Goal: Task Accomplishment & Management: Manage account settings

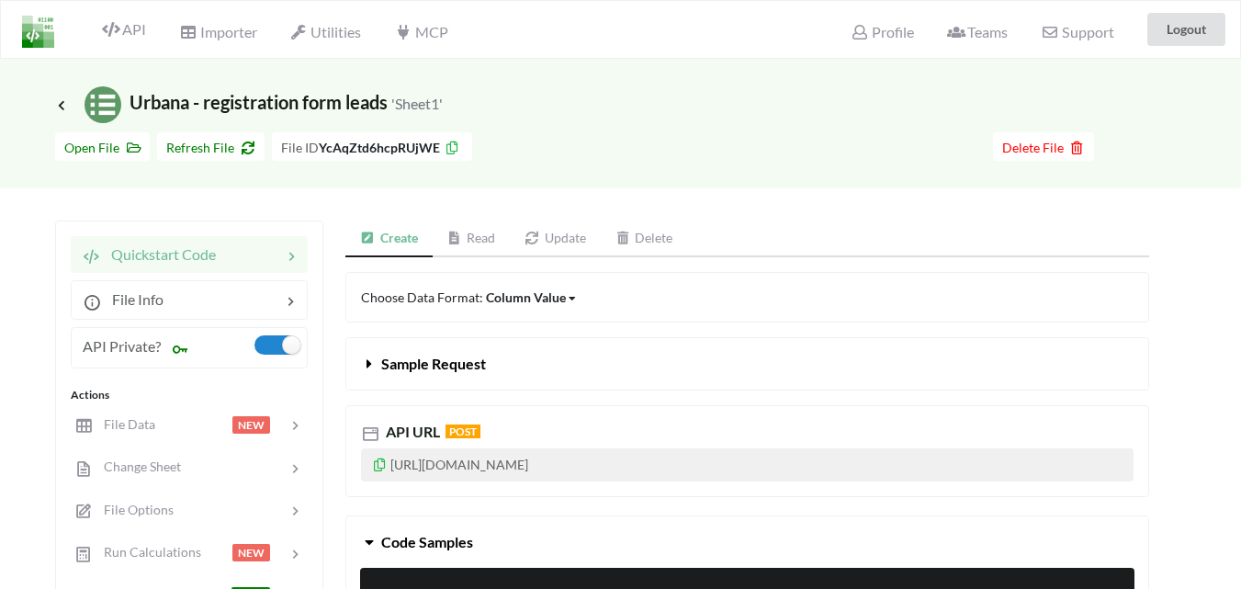
scroll to position [92, 0]
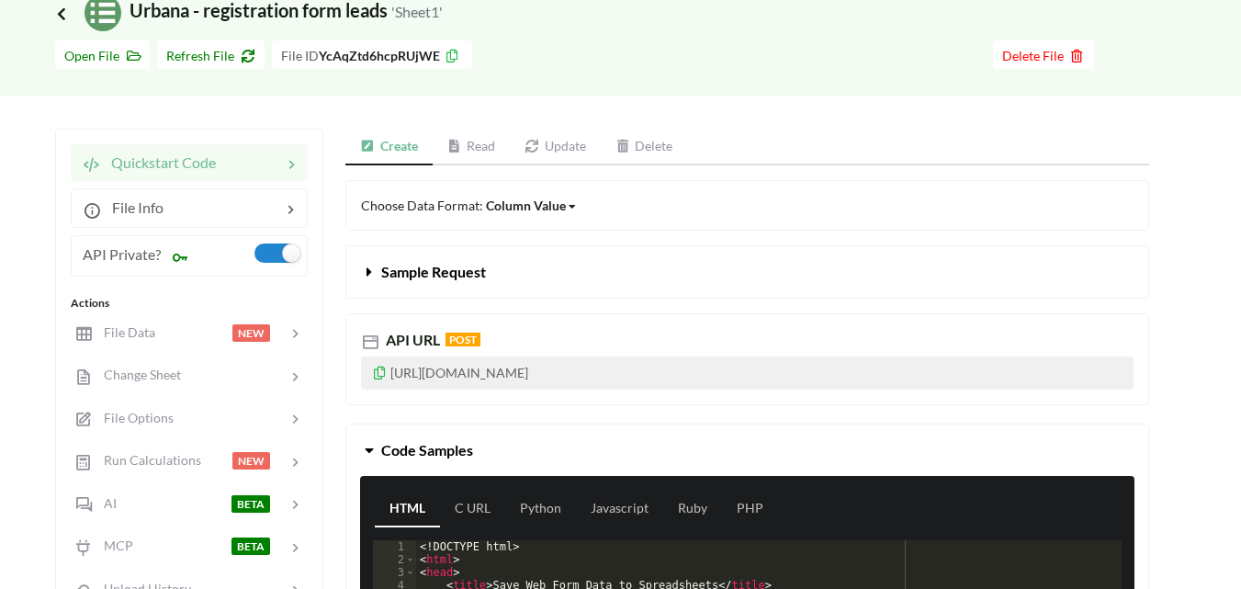
click at [61, 13] on icon at bounding box center [61, 13] width 17 height 15
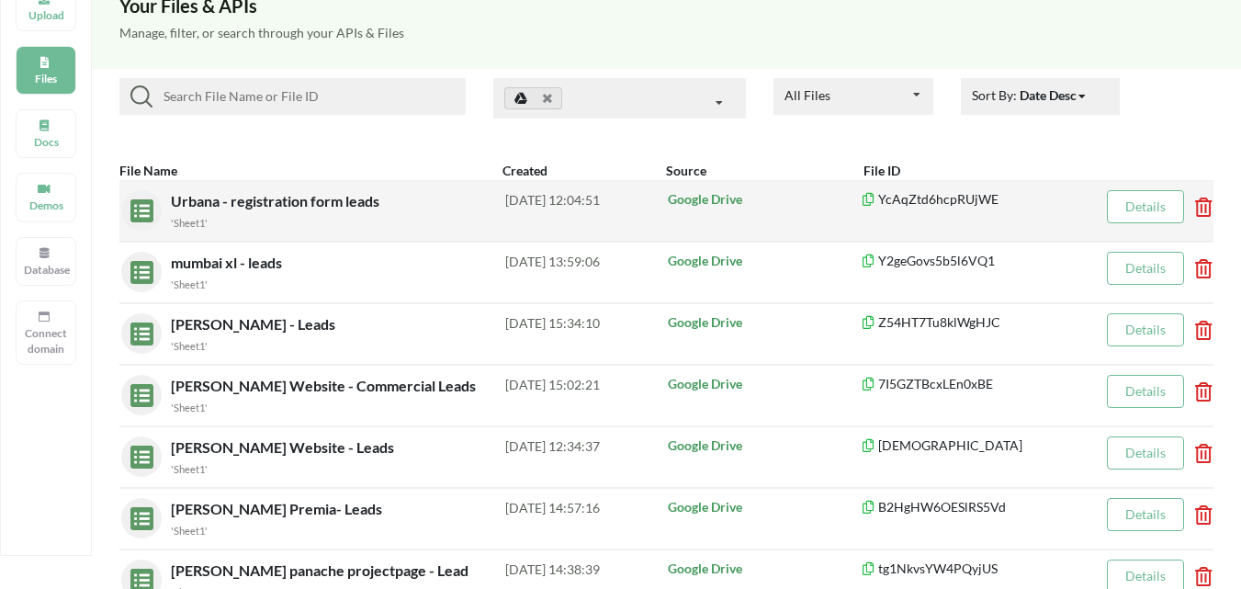
click at [1195, 205] on icon at bounding box center [1198, 201] width 6 height 7
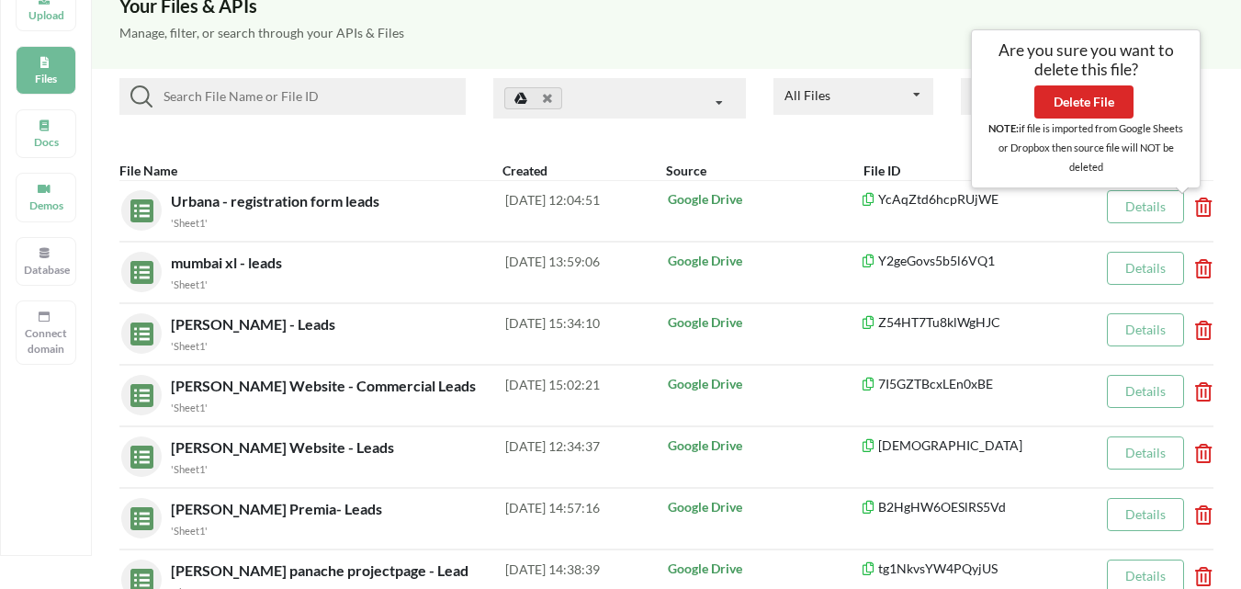
click at [1113, 119] on div "Are you sure you want to delete this file? Delete File NOTE: if file is importe…" at bounding box center [1086, 108] width 202 height 136
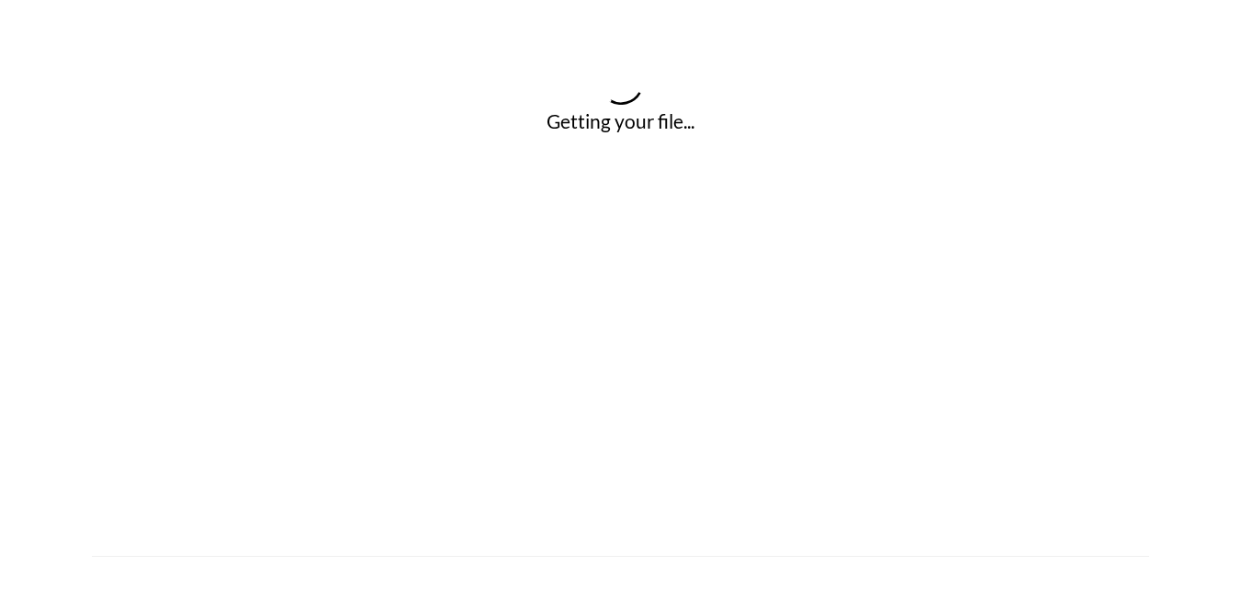
click at [1113, 105] on div at bounding box center [620, 84] width 1241 height 51
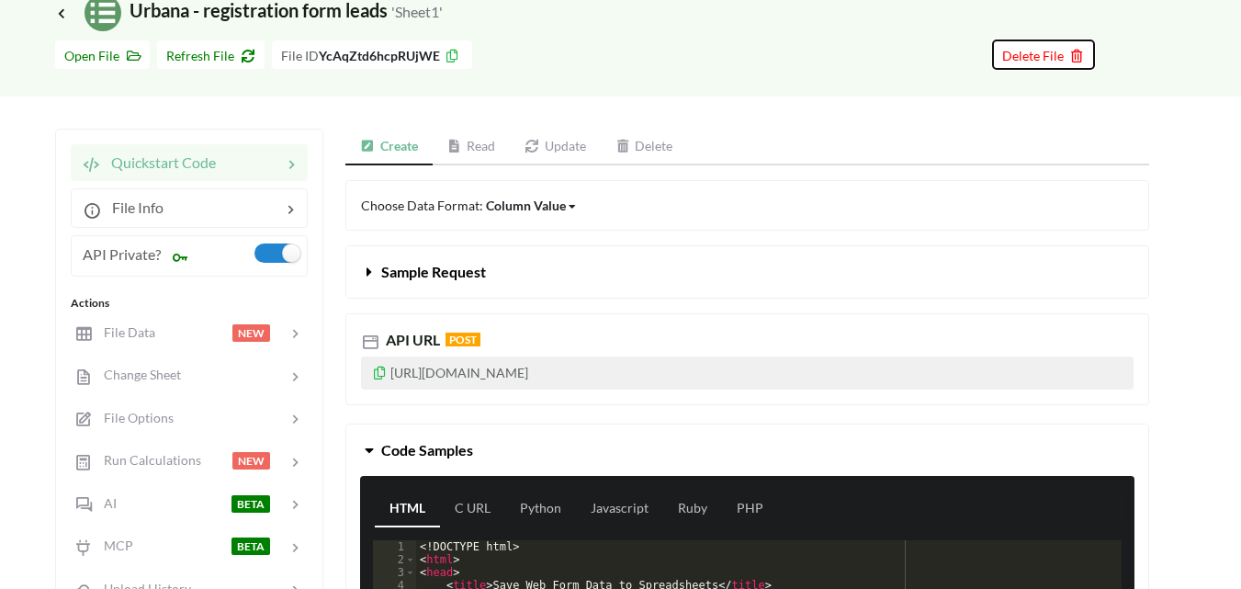
click at [1034, 60] on span "Delete File" at bounding box center [1043, 56] width 83 height 16
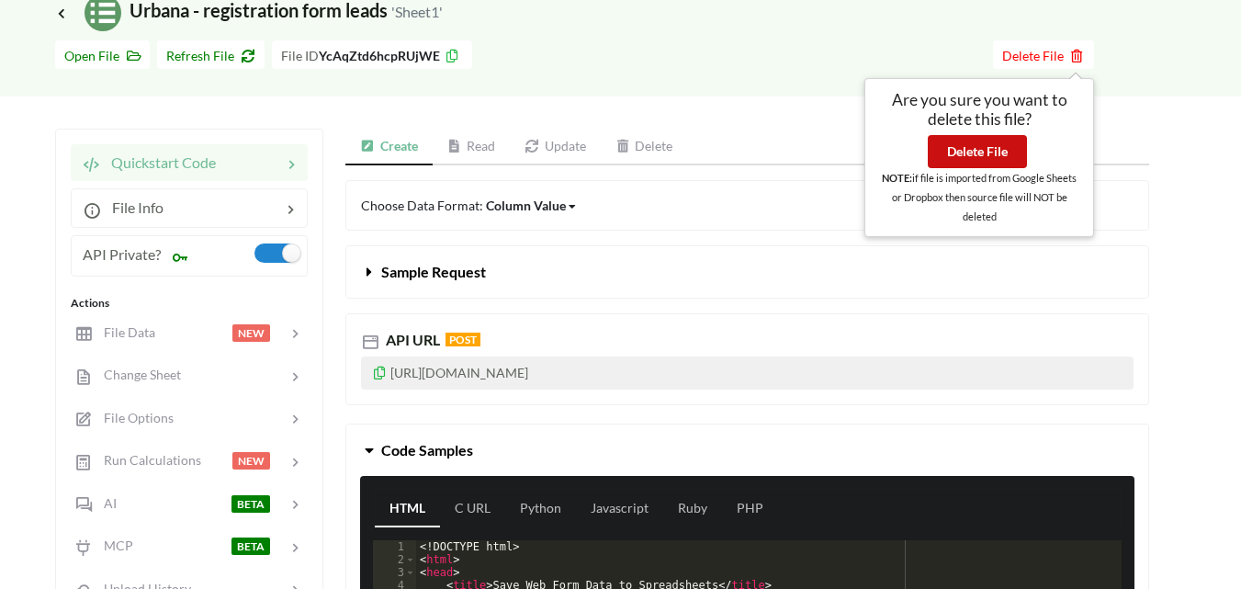
click at [1004, 143] on button "Delete File" at bounding box center [977, 151] width 99 height 33
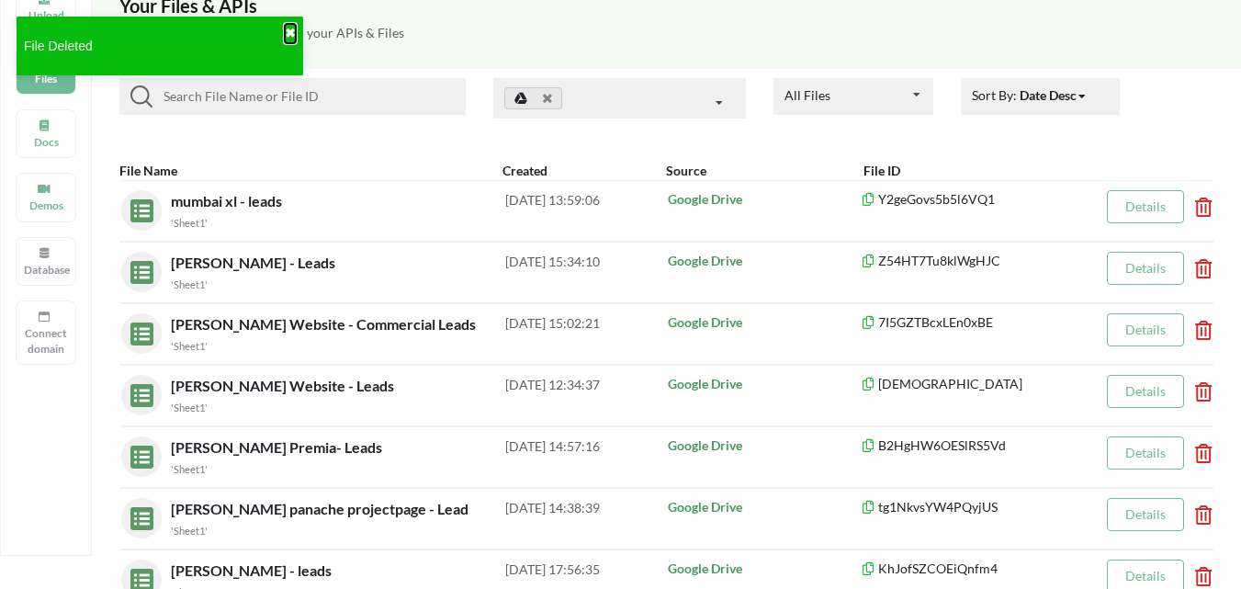
click at [285, 26] on button "✖" at bounding box center [290, 33] width 11 height 19
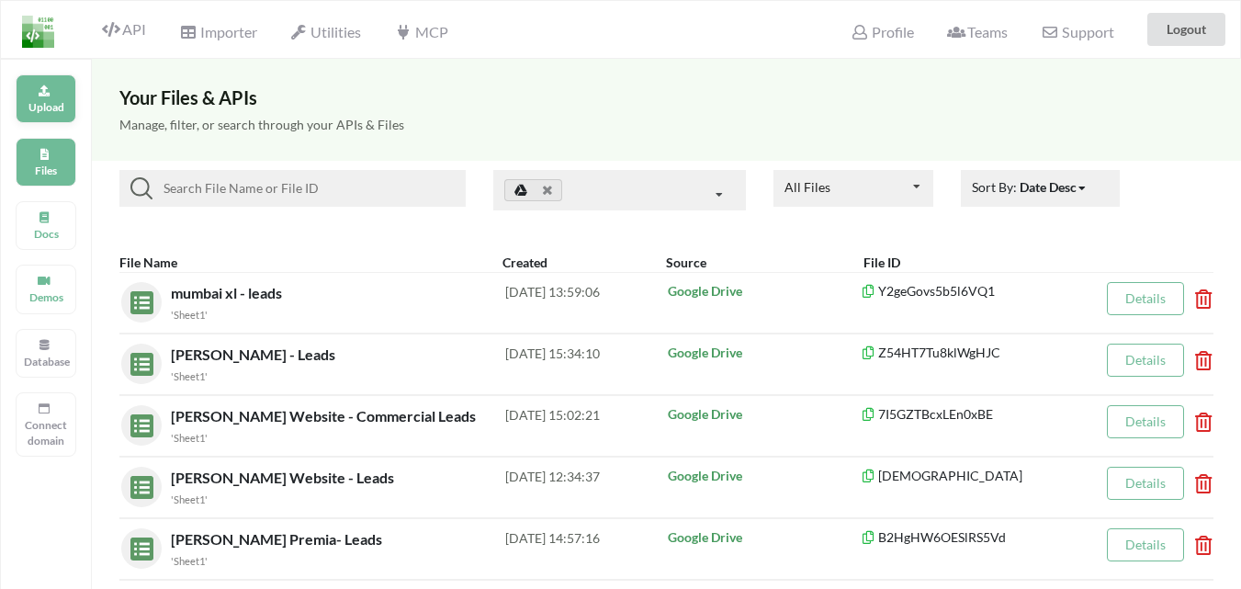
click at [57, 90] on div "Upload" at bounding box center [46, 98] width 61 height 49
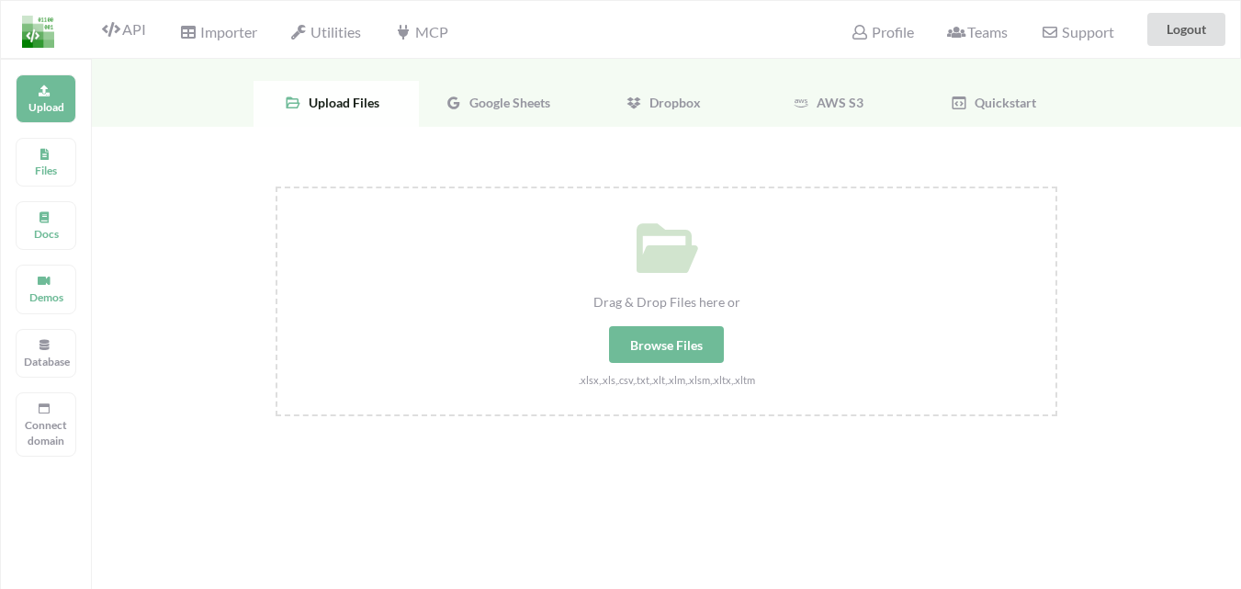
click at [504, 100] on span "Google Sheets" at bounding box center [506, 103] width 88 height 16
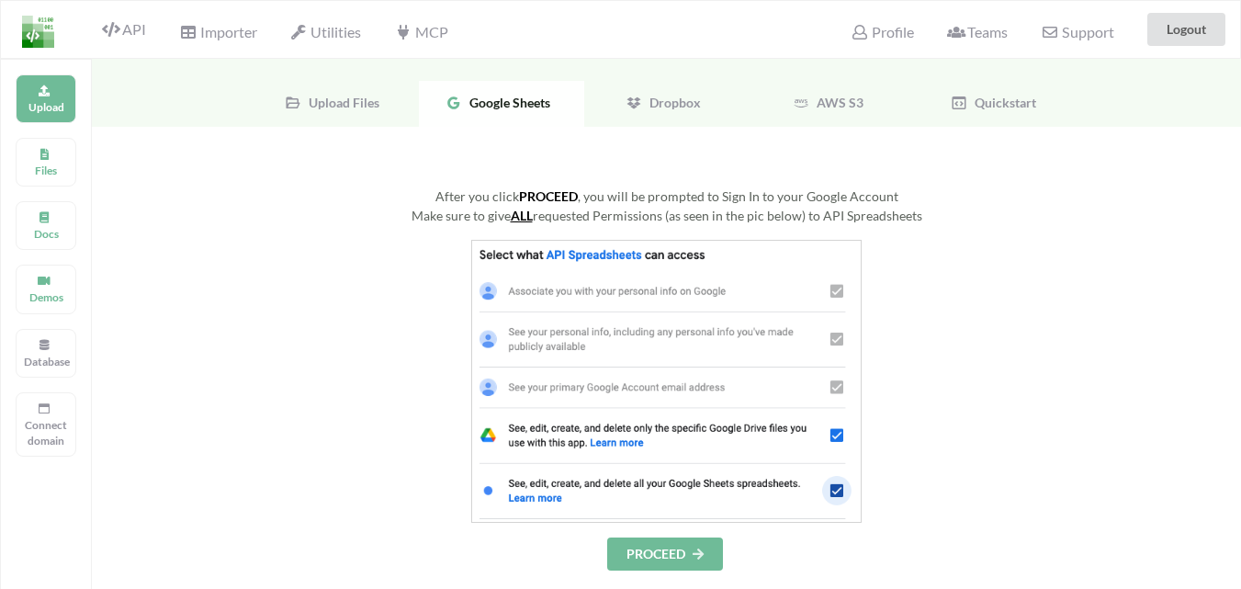
click at [637, 538] on button "PROCEED" at bounding box center [665, 553] width 116 height 33
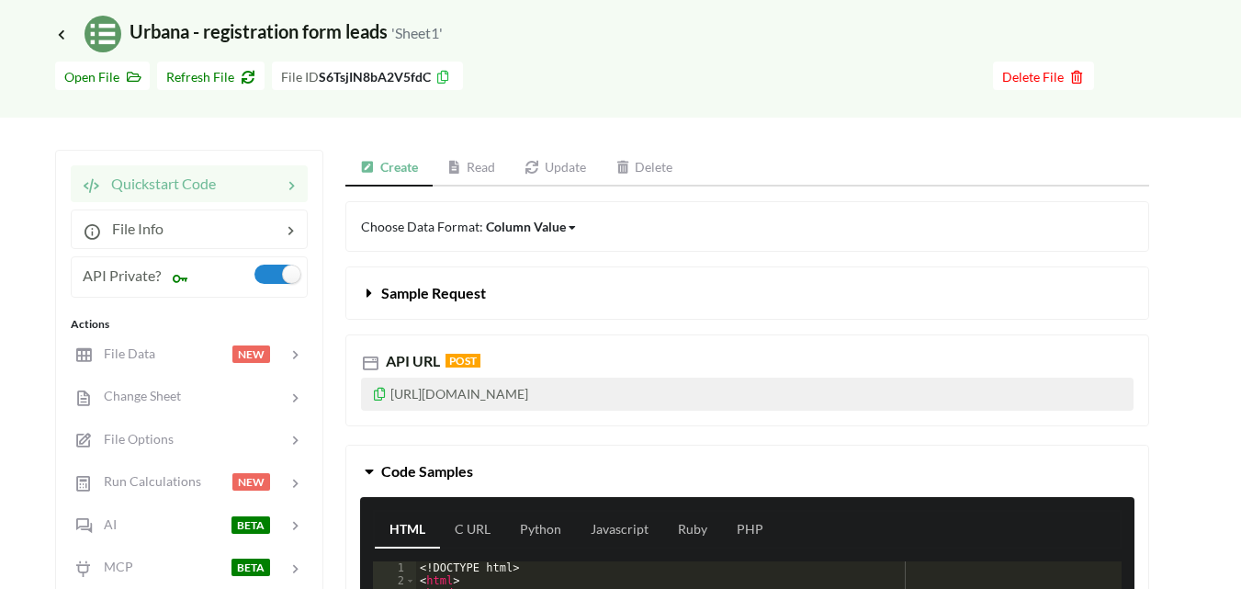
scroll to position [92, 0]
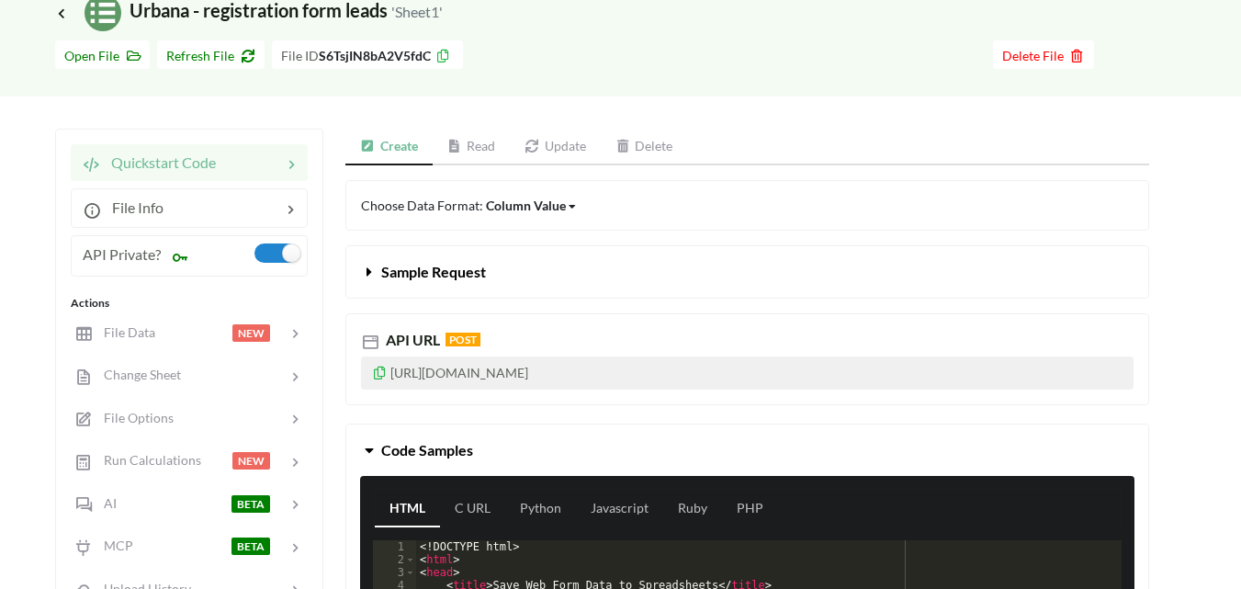
click at [382, 369] on icon at bounding box center [380, 370] width 16 height 13
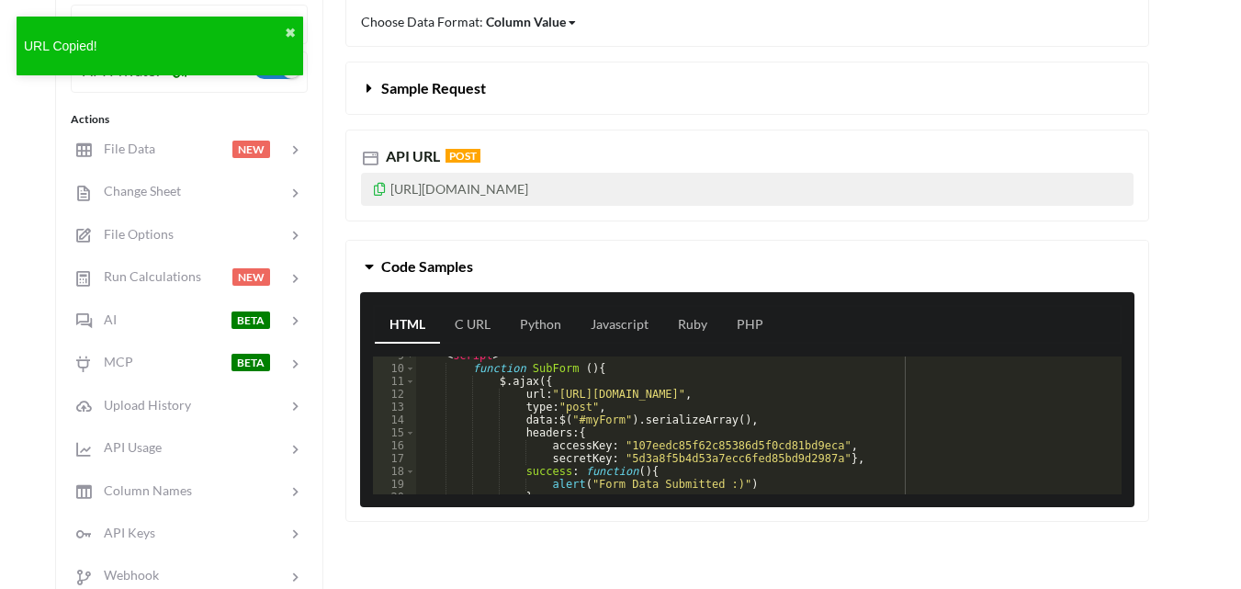
scroll to position [110, 0]
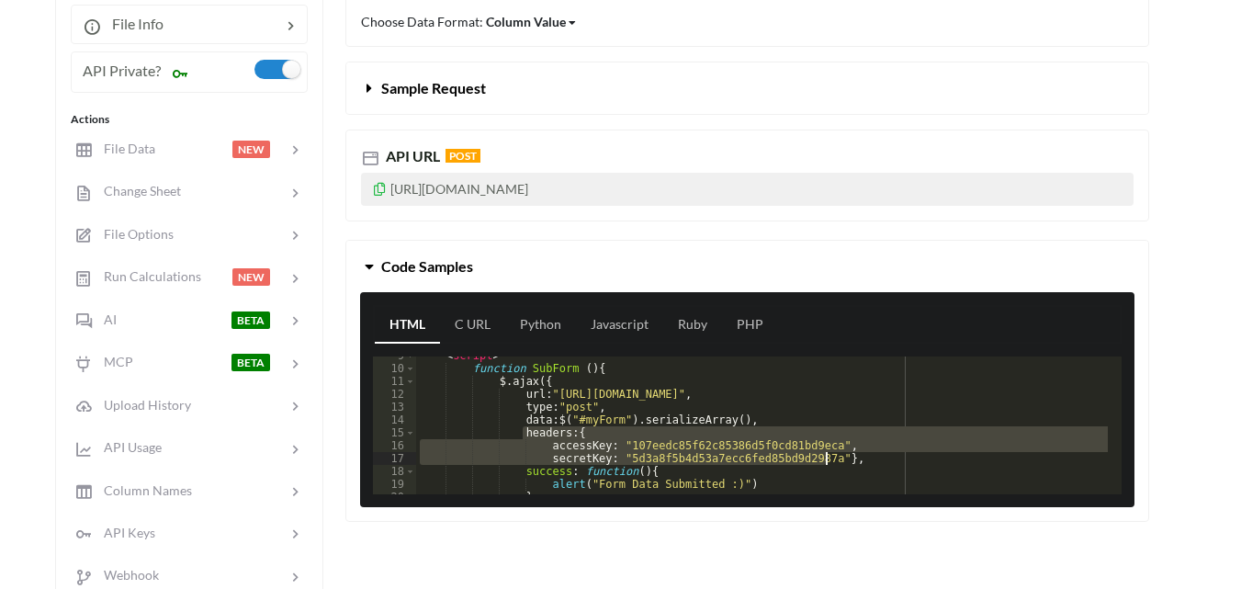
drag, startPoint x: 525, startPoint y: 437, endPoint x: 842, endPoint y: 461, distance: 317.8
click at [842, 461] on div "< script > function SubForm ( ) { $ . ajax ({ url : "[URL][DOMAIN_NAME]" , type…" at bounding box center [762, 431] width 692 height 164
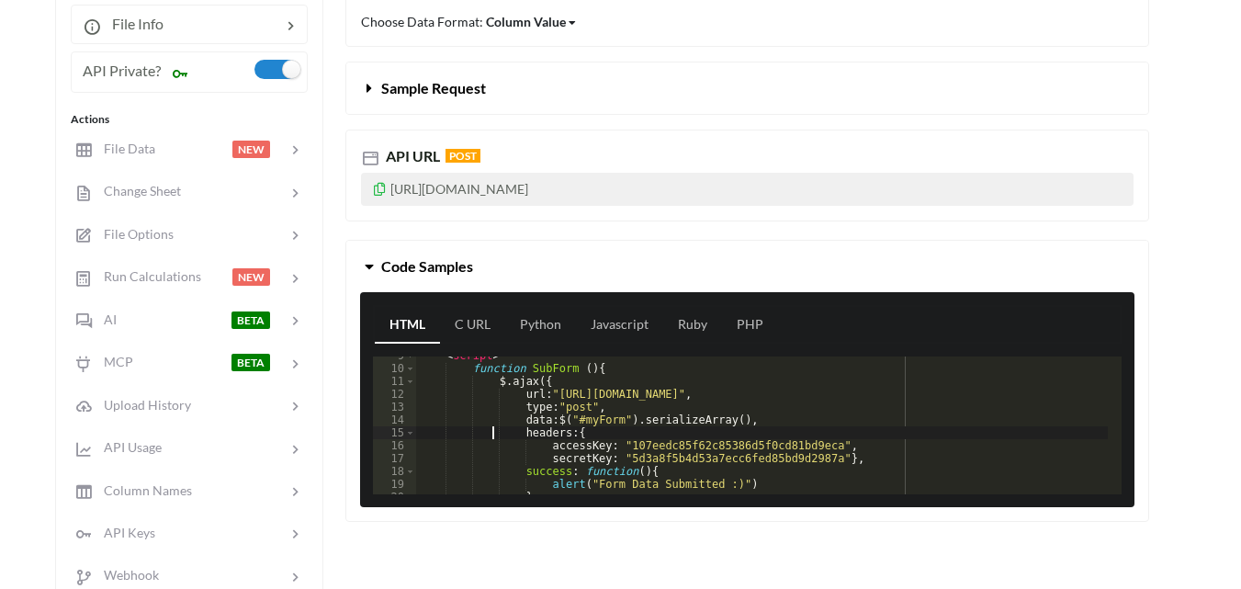
click at [512, 432] on div "< script > function SubForm ( ) { $ . ajax ({ url : "[URL][DOMAIN_NAME]" , type…" at bounding box center [762, 431] width 692 height 164
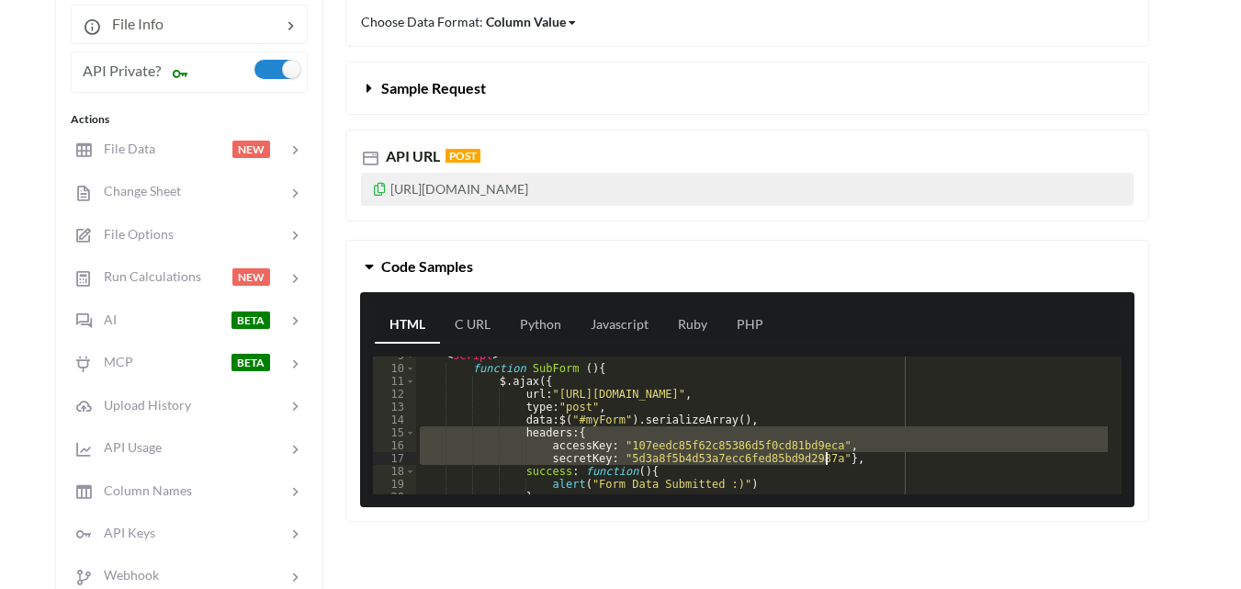
drag, startPoint x: 511, startPoint y: 432, endPoint x: 822, endPoint y: 458, distance: 312.5
click at [822, 458] on div "< script > function SubForm ( ) { $ . ajax ({ url : "[URL][DOMAIN_NAME]" , type…" at bounding box center [762, 431] width 692 height 164
click at [934, 429] on div "< script > function SubForm ( ) { $ . ajax ({ url : "[URL][DOMAIN_NAME]" , type…" at bounding box center [762, 425] width 692 height 138
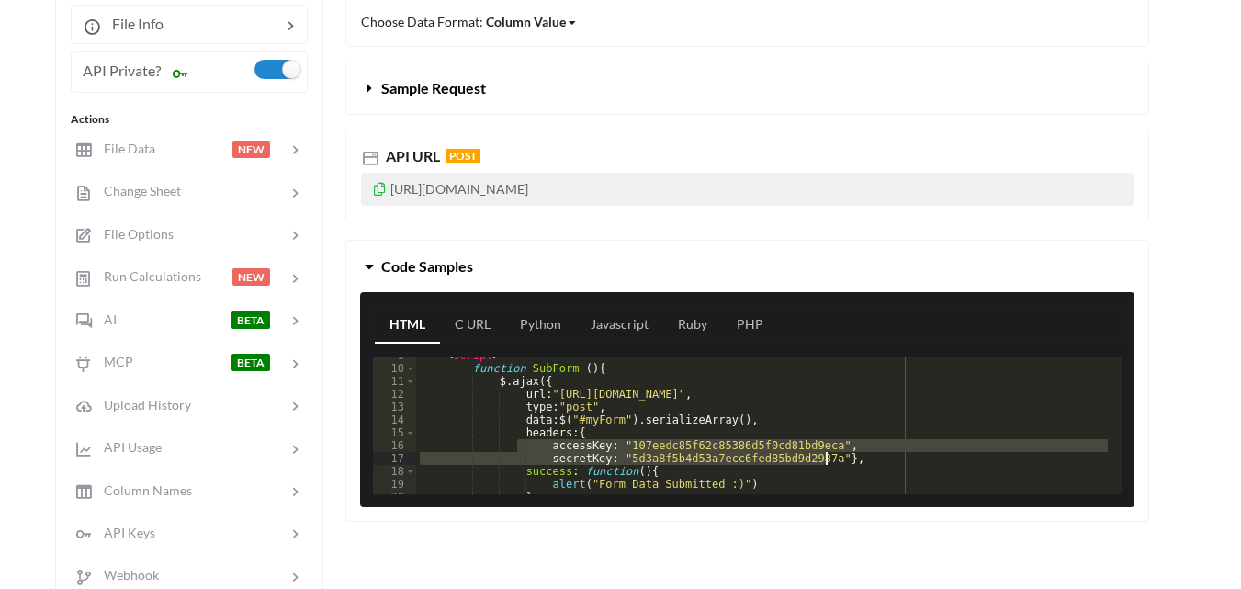
drag, startPoint x: 535, startPoint y: 447, endPoint x: 825, endPoint y: 456, distance: 290.4
click at [825, 456] on div "< script > function SubForm ( ) { $ . ajax ({ url : "[URL][DOMAIN_NAME]" , type…" at bounding box center [762, 431] width 692 height 164
